Goal: Information Seeking & Learning: Check status

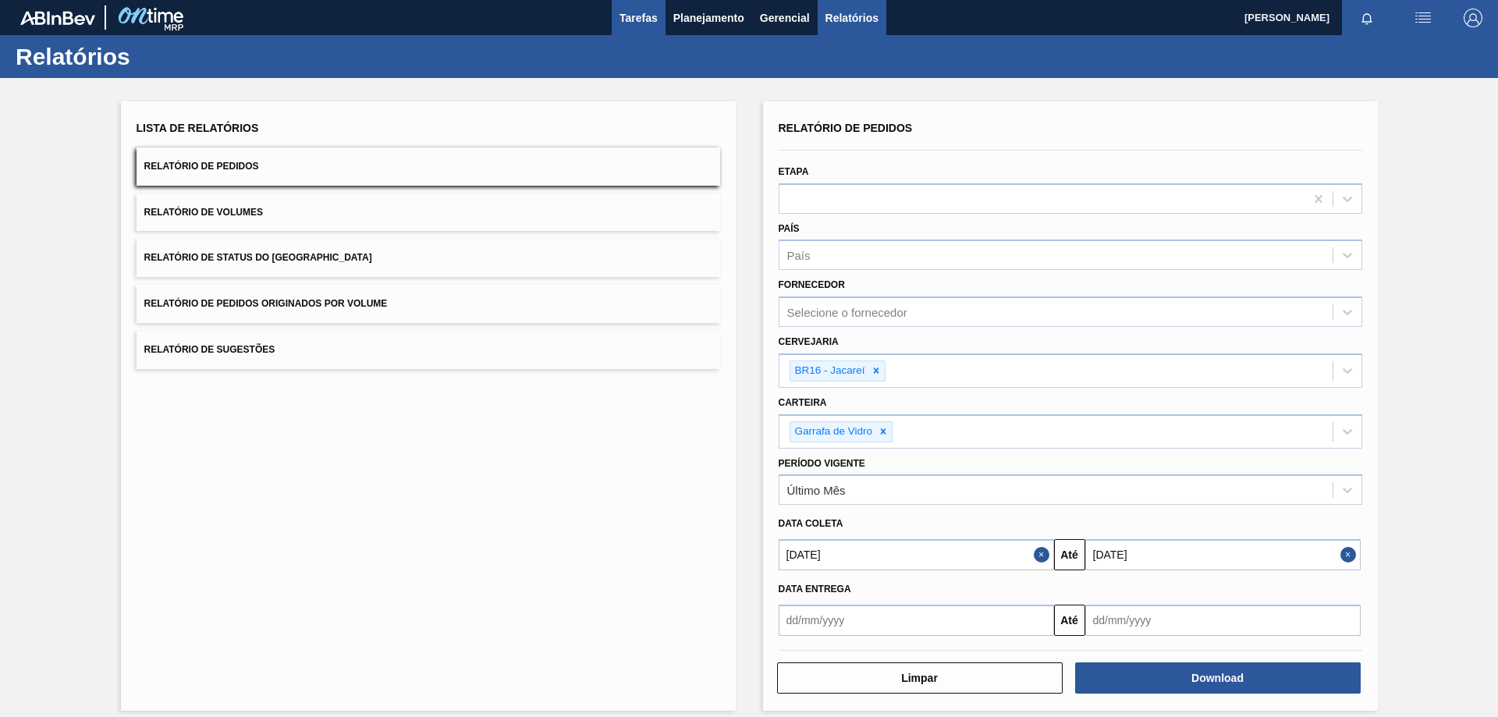
click at [648, 19] on span "Tarefas" at bounding box center [639, 18] width 38 height 19
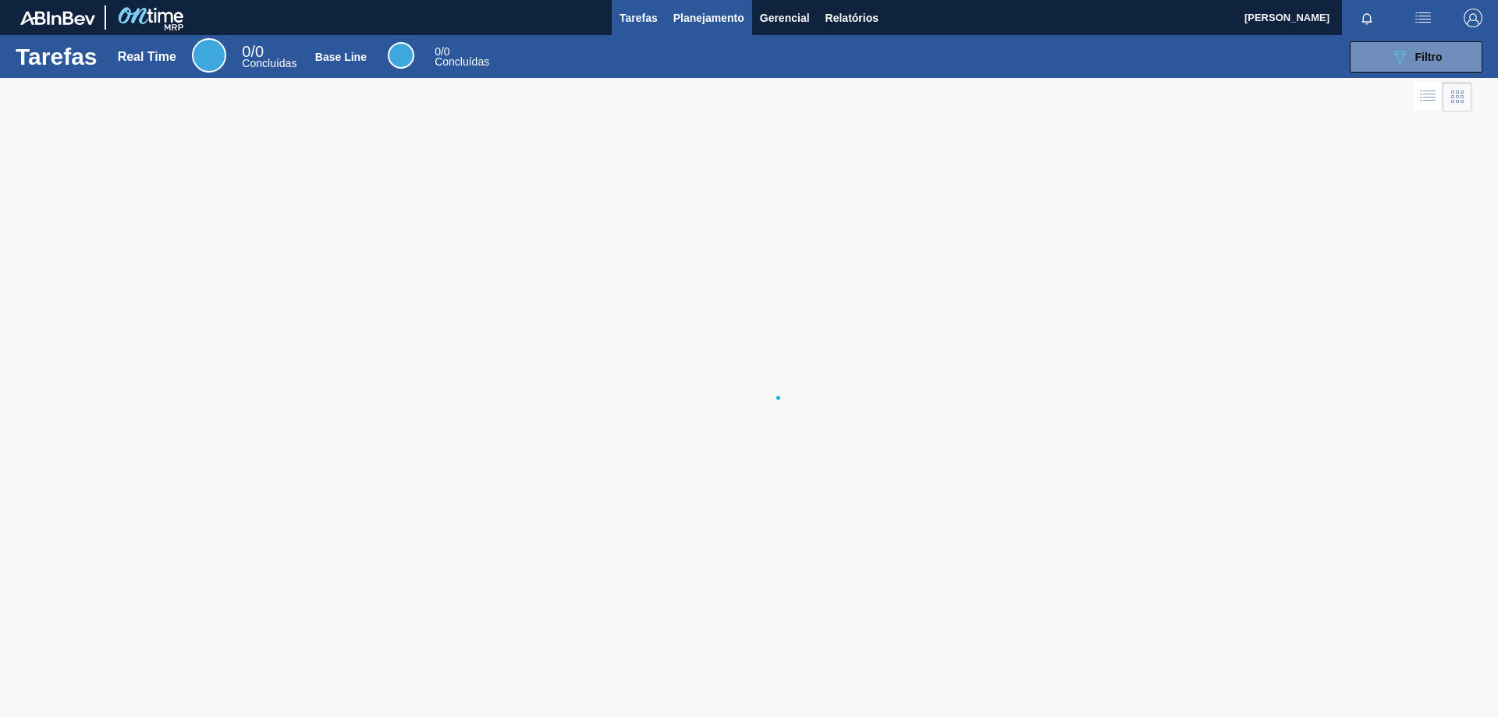
click at [716, 16] on span "Planejamento" at bounding box center [708, 18] width 71 height 19
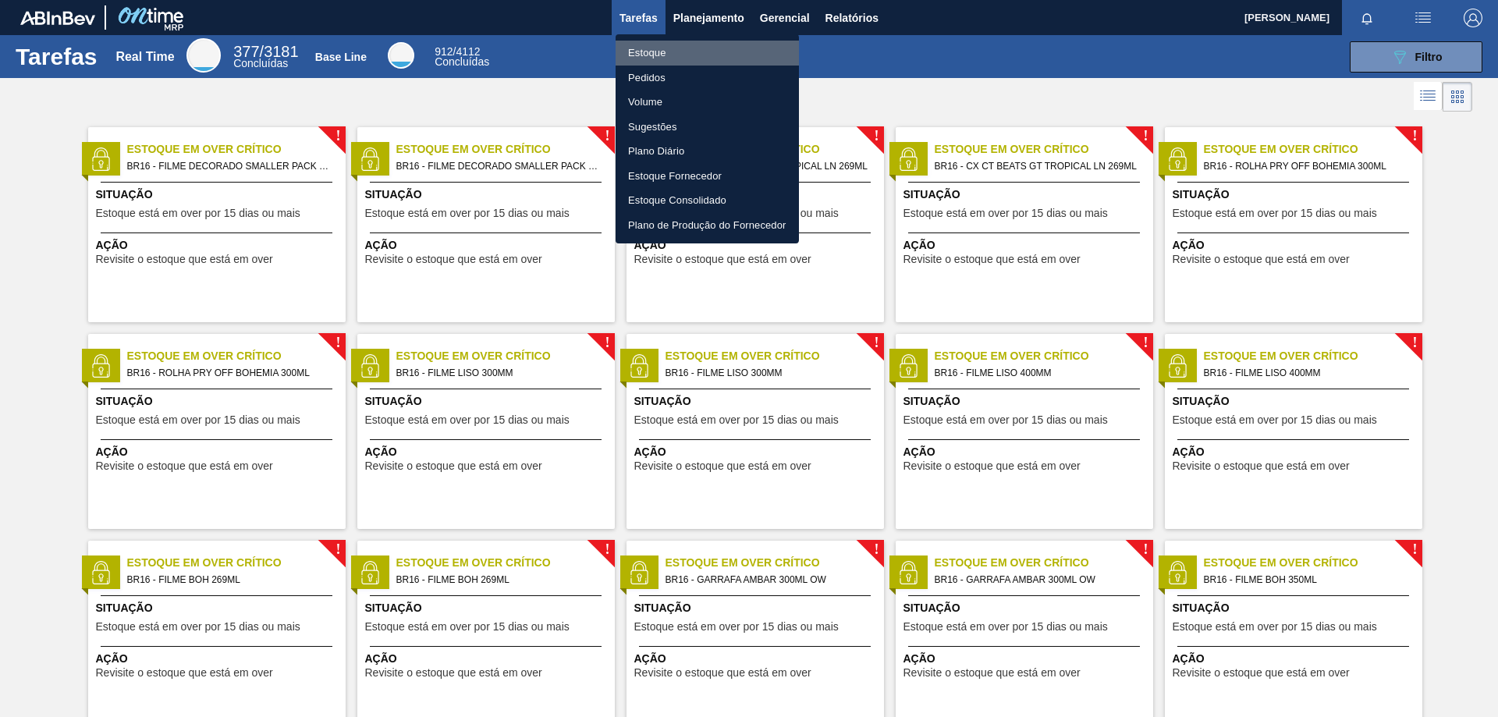
click at [696, 52] on li "Estoque" at bounding box center [707, 53] width 183 height 25
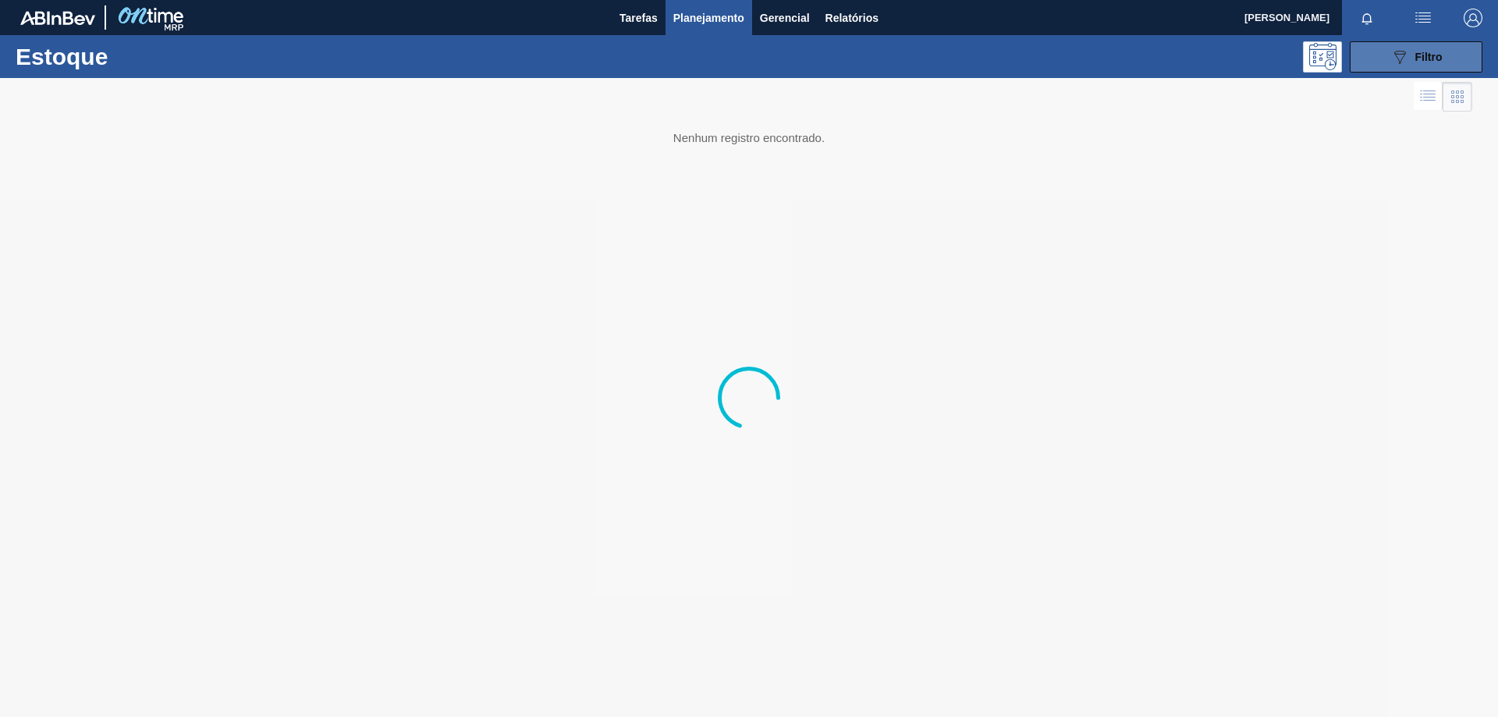
click at [1389, 51] on button "089F7B8B-B2A5-4AFE-B5C0-19BA573D28AC Filtro" at bounding box center [1416, 56] width 133 height 31
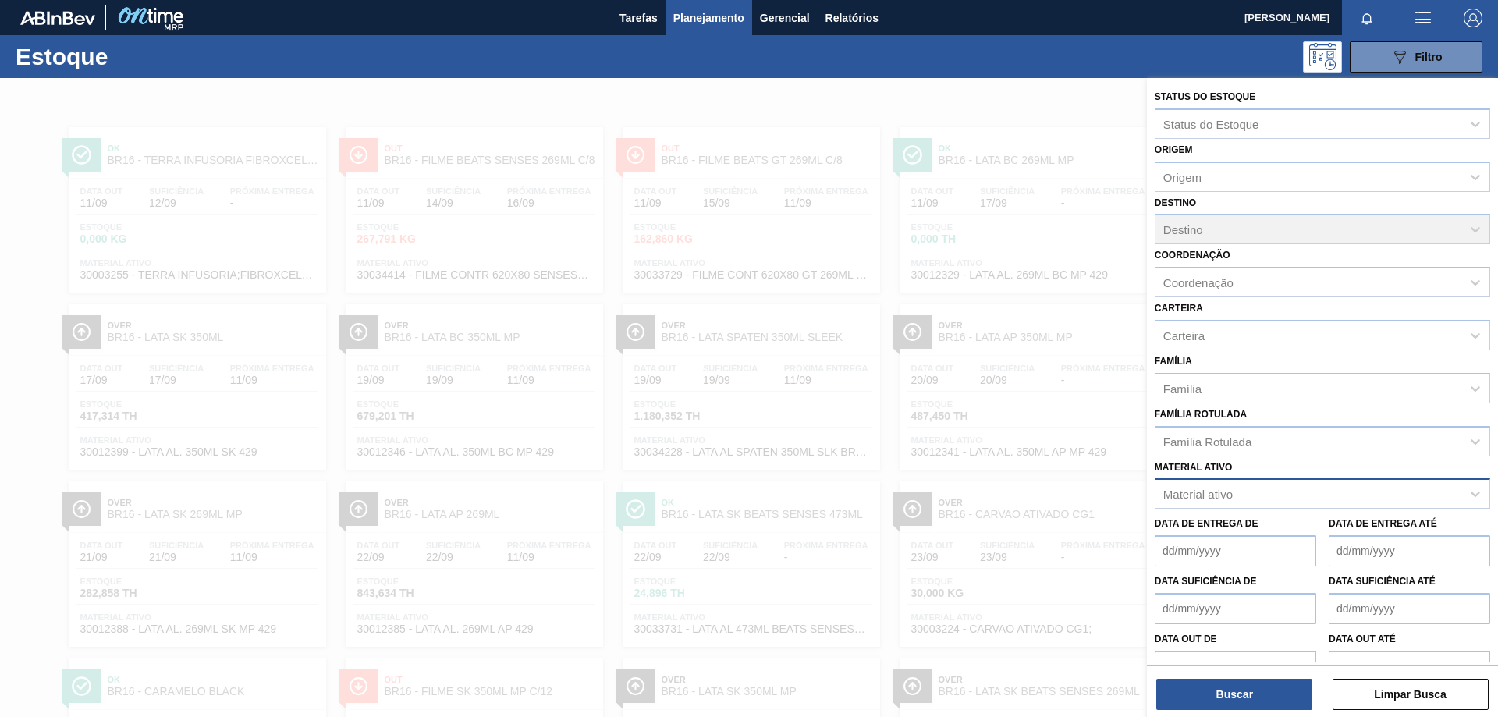
click at [1173, 485] on div "Material ativo" at bounding box center [1308, 494] width 305 height 23
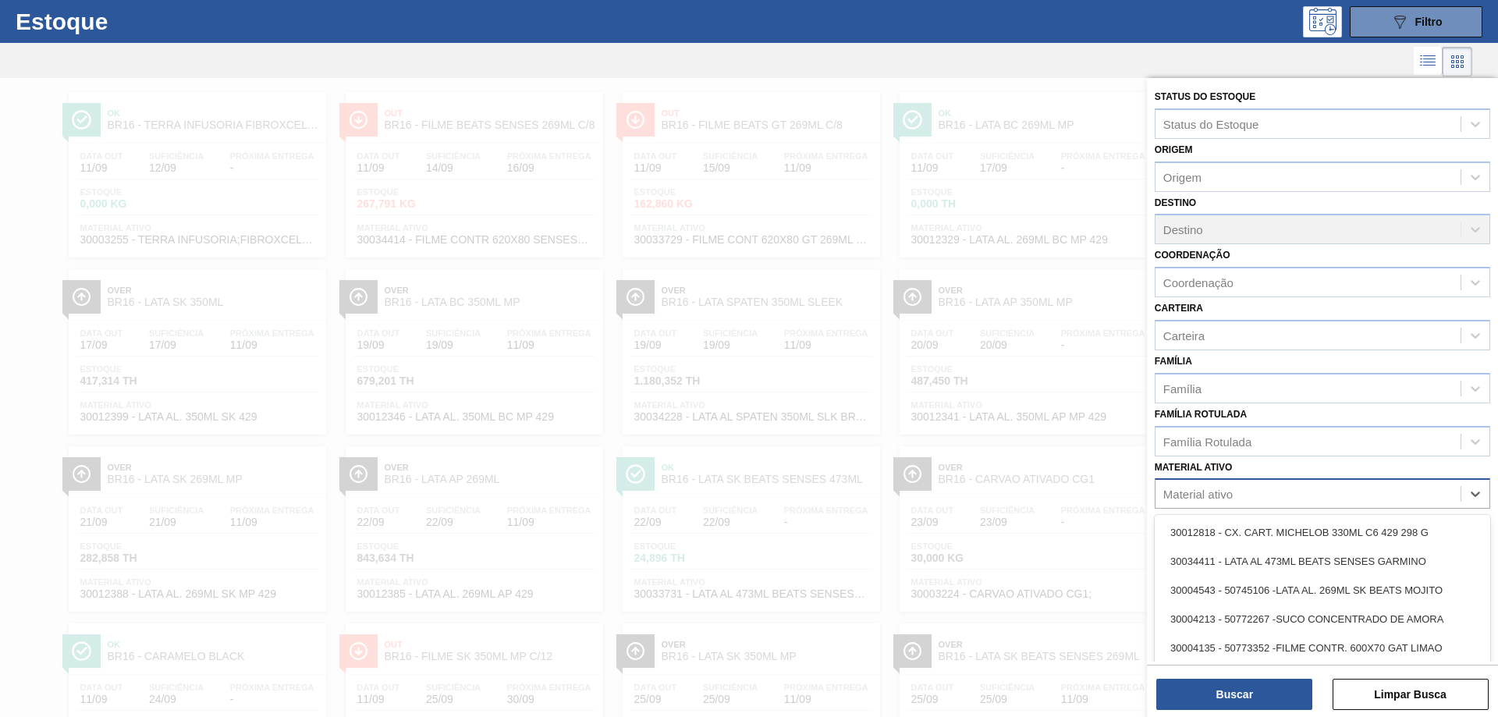
scroll to position [38, 0]
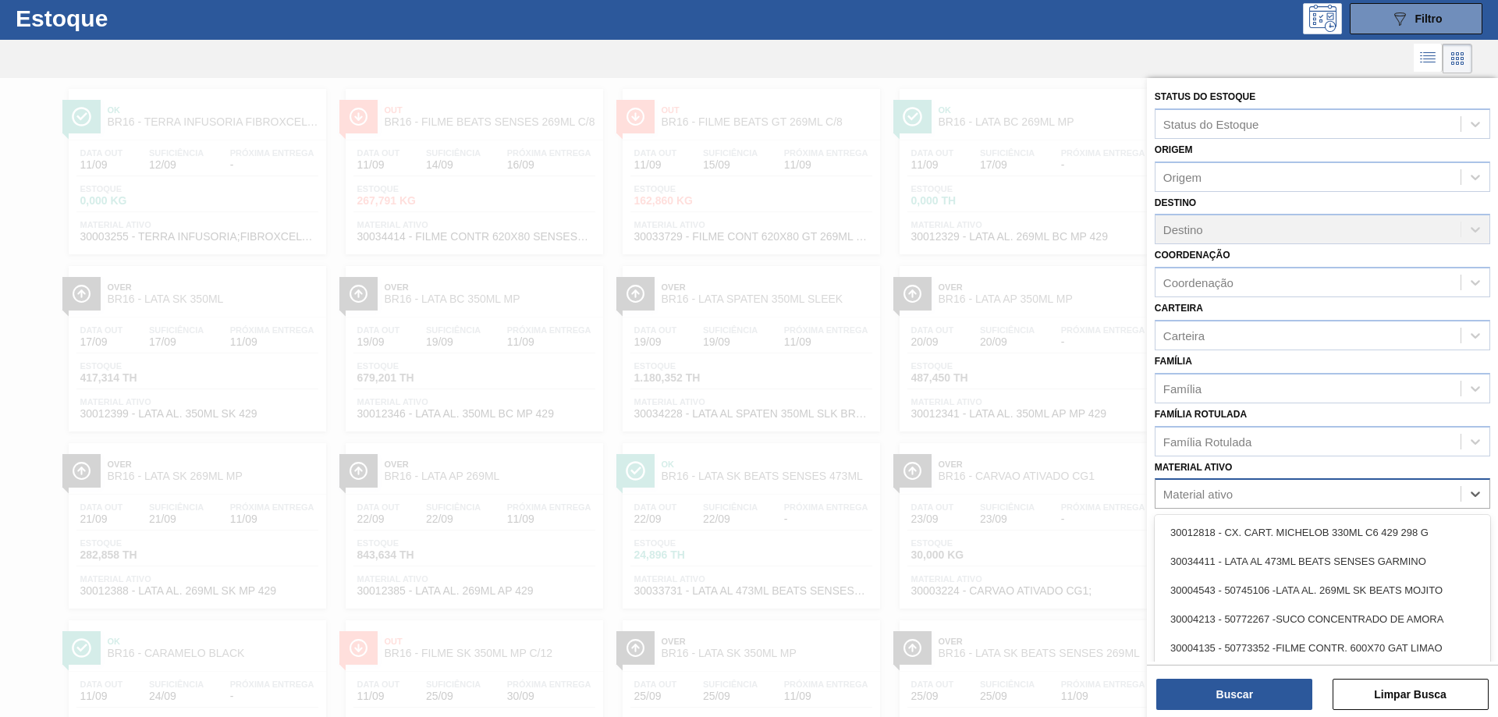
paste ativo "30029424"
type ativo "30029424"
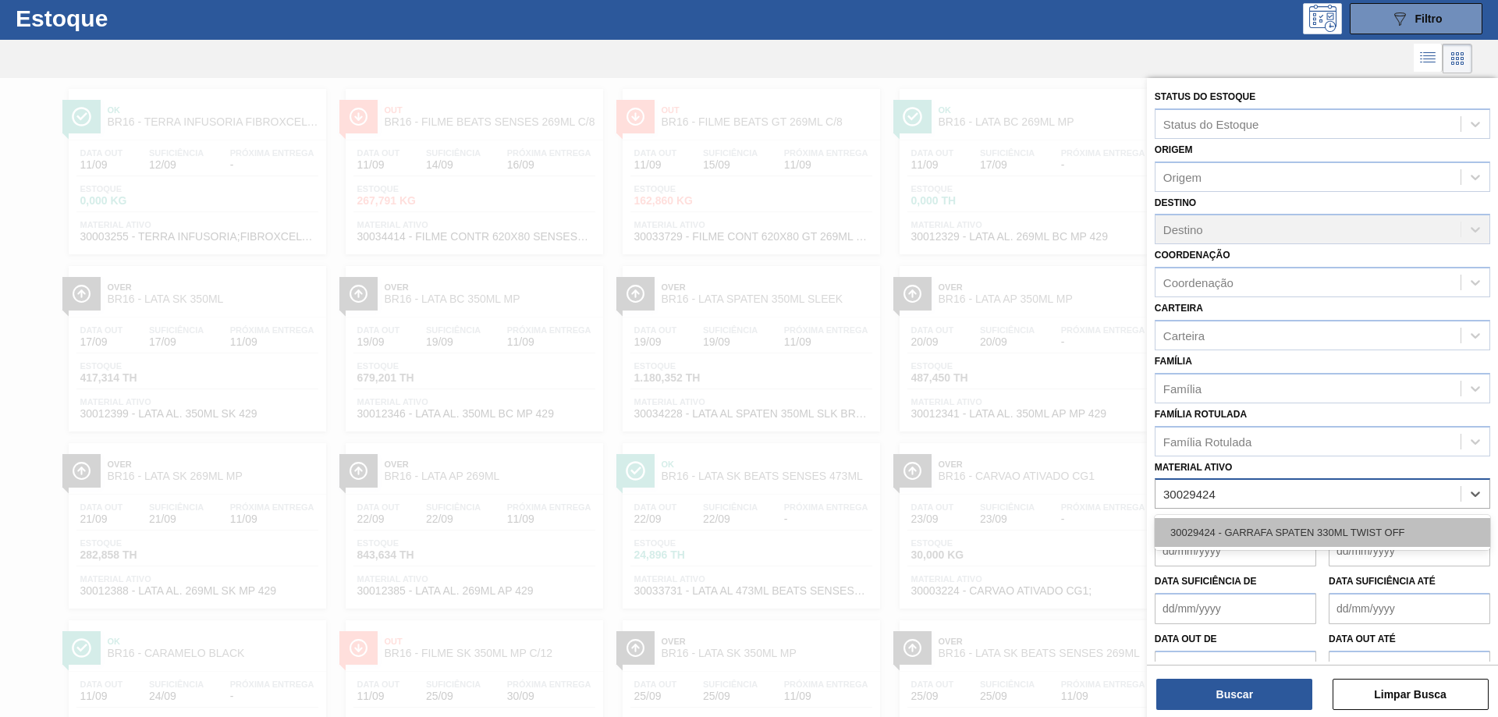
click at [1206, 530] on div "30029424 - GARRAFA SPATEN 330ML TWIST OFF" at bounding box center [1323, 532] width 336 height 29
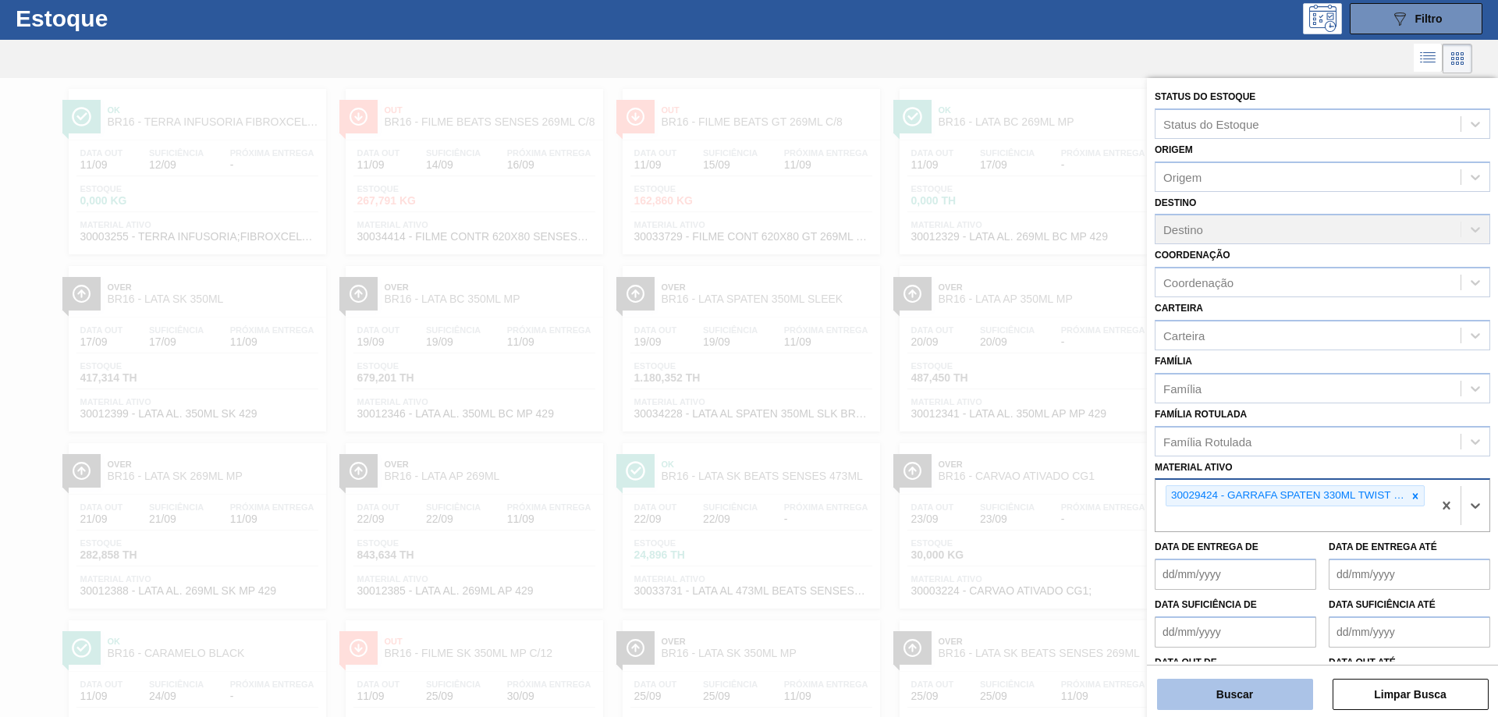
click at [1206, 705] on button "Buscar" at bounding box center [1235, 694] width 156 height 31
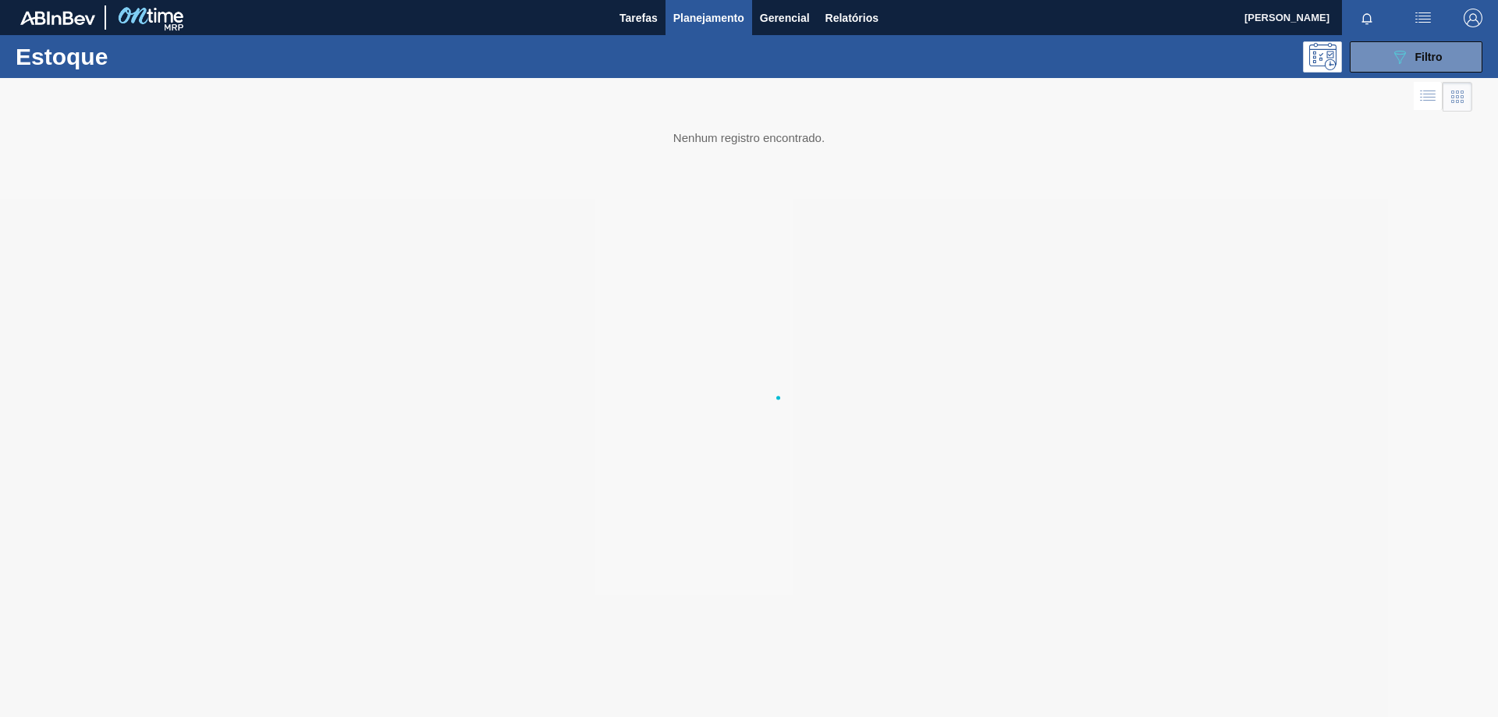
scroll to position [0, 0]
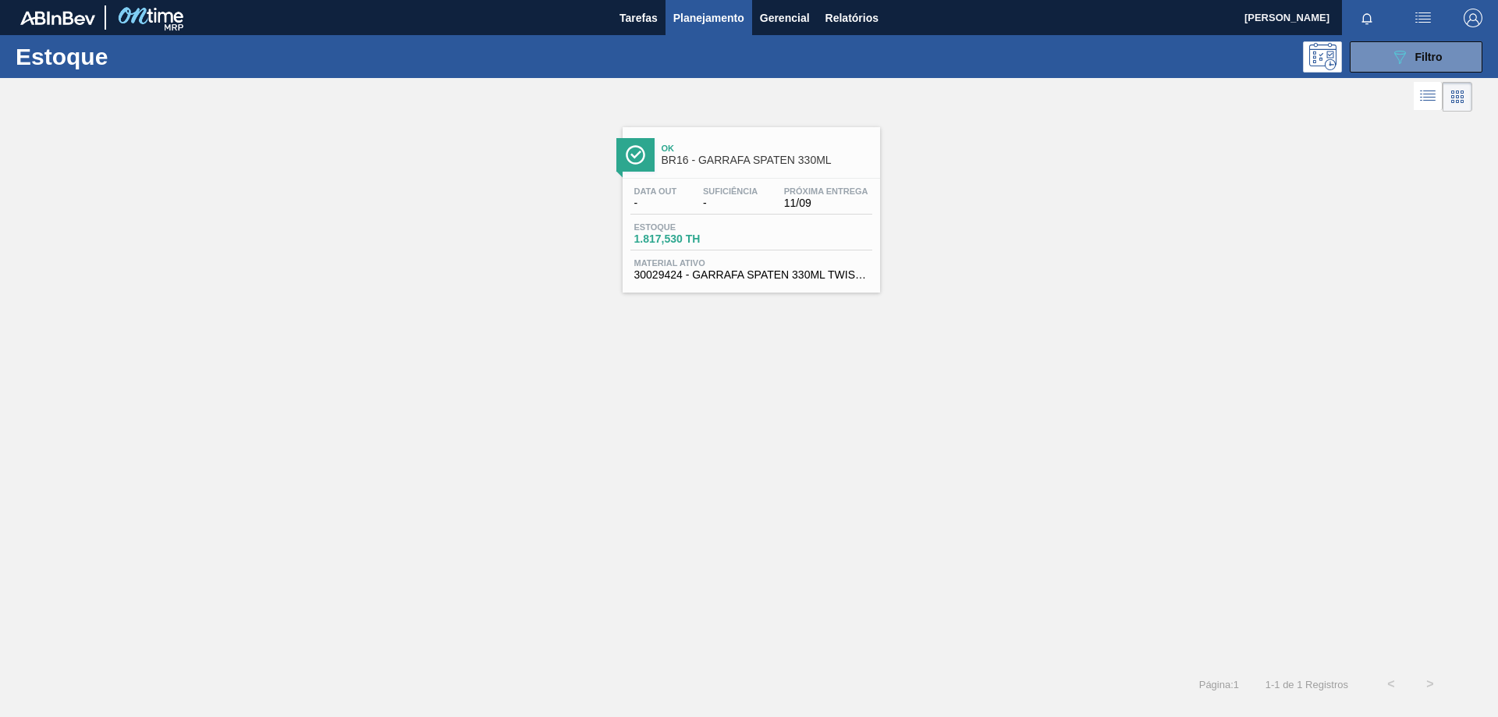
click at [710, 209] on div "Data out - Suficiência - Próxima Entrega 11/09" at bounding box center [751, 200] width 242 height 28
